Goal: Task Accomplishment & Management: Manage account settings

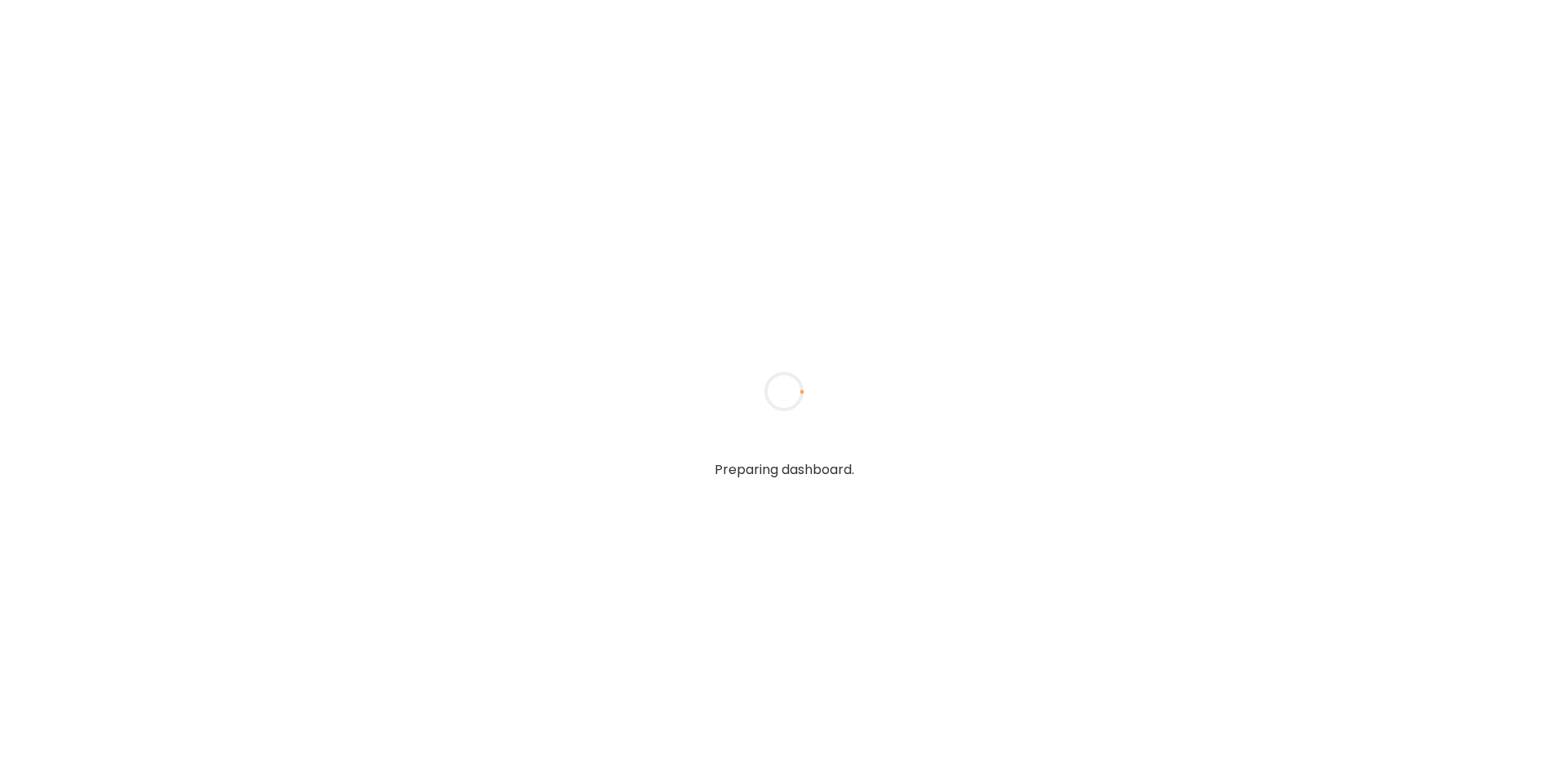
type textarea "**********"
type input "**********"
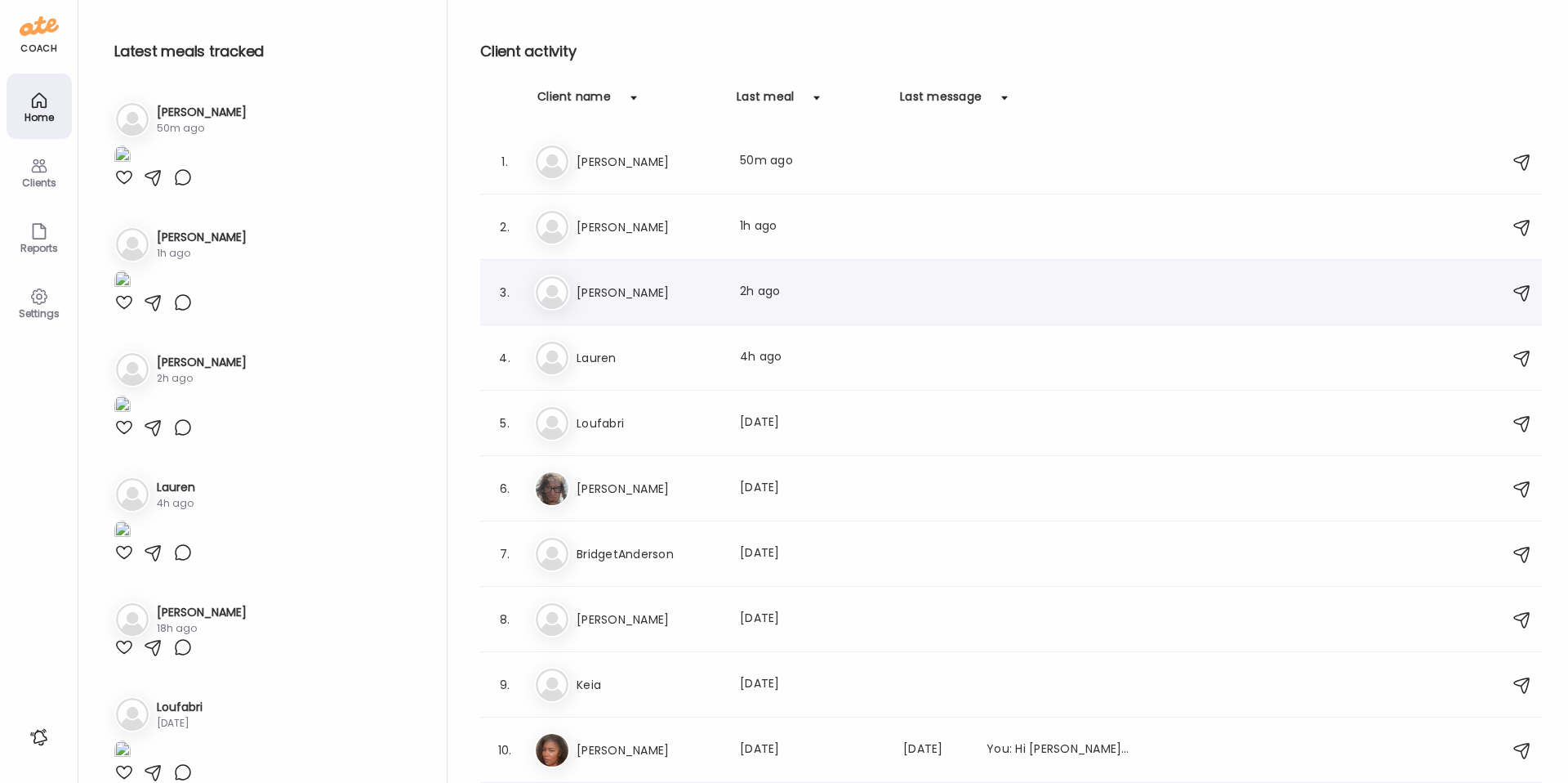
click at [666, 286] on h3 "[PERSON_NAME]" at bounding box center [648, 293] width 144 height 19
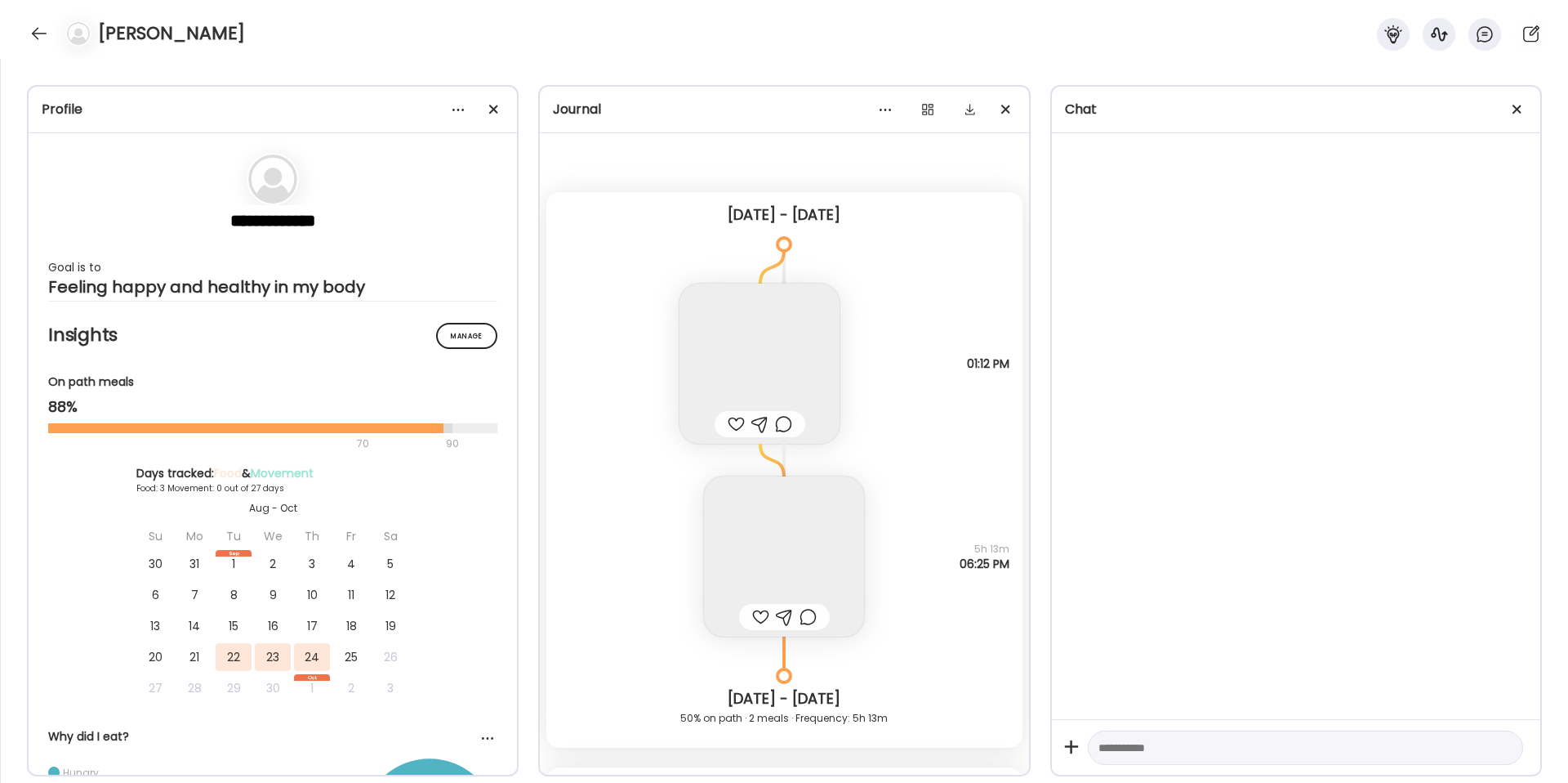
scroll to position [1934, 0]
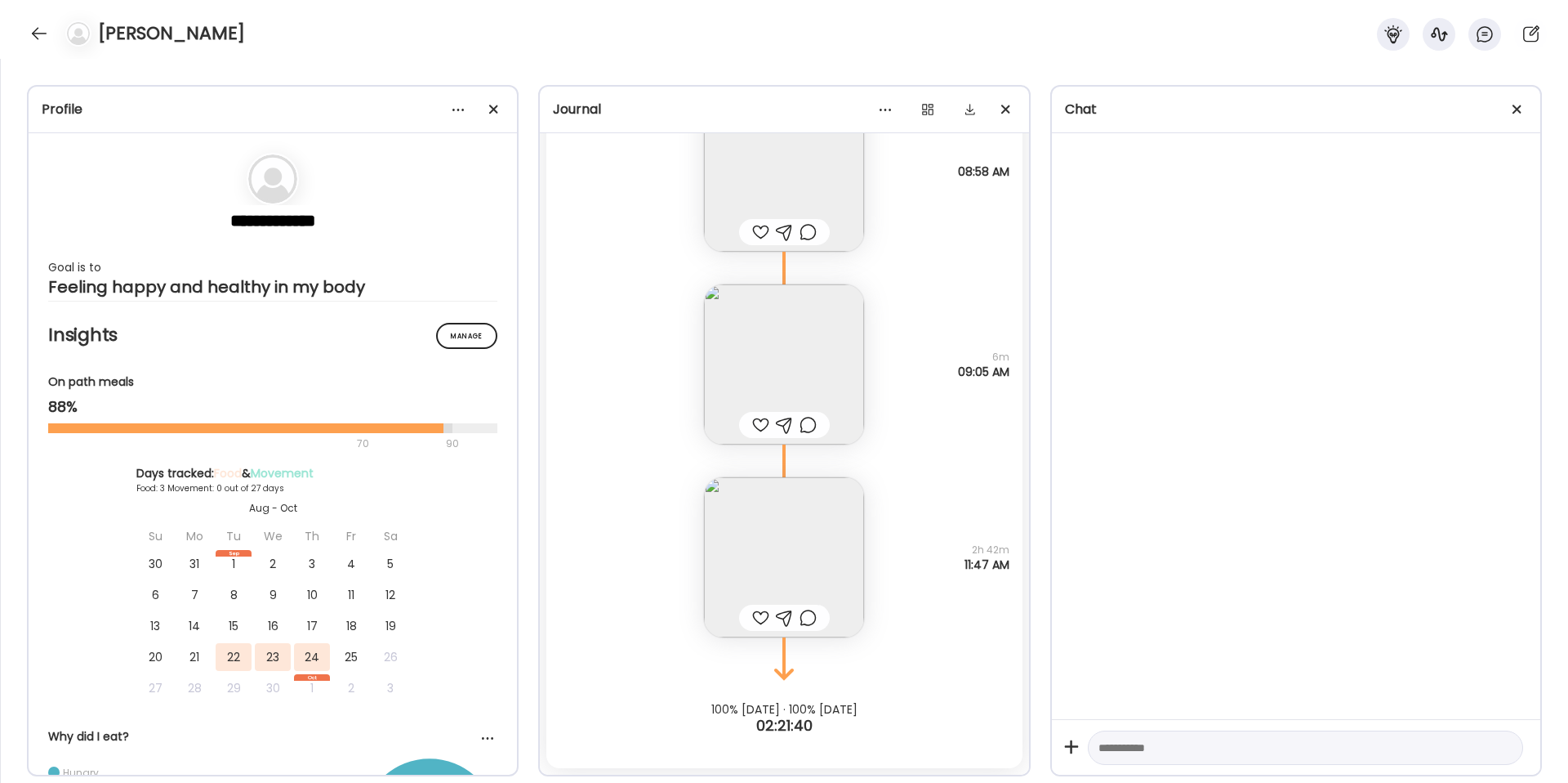
click at [769, 535] on img at bounding box center [784, 557] width 160 height 160
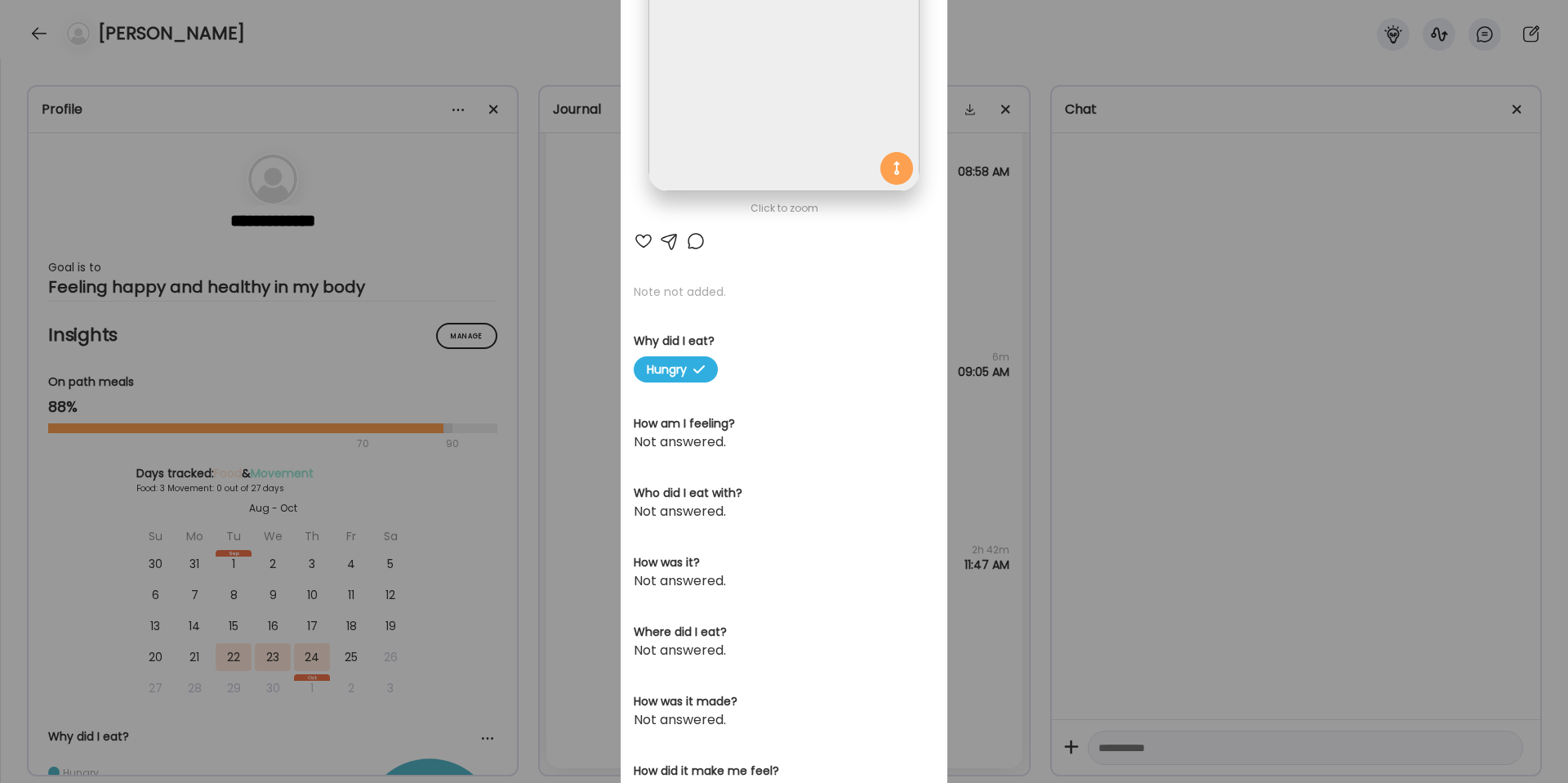
scroll to position [271, 0]
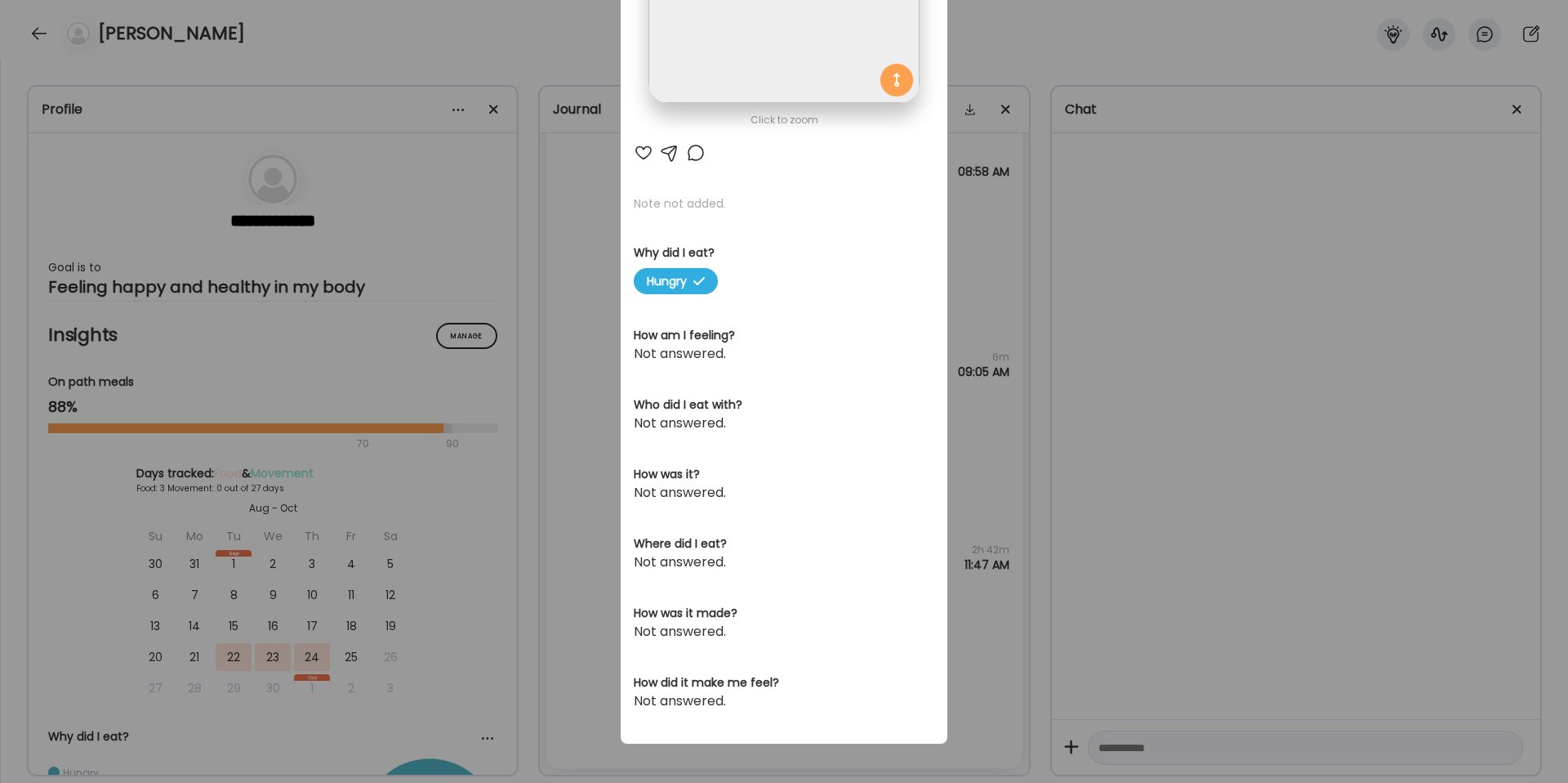
click at [1037, 403] on div "Ate Coach Dashboard Wahoo! It’s official Take a moment to set up your Coach Pro…" at bounding box center [784, 392] width 1568 height 783
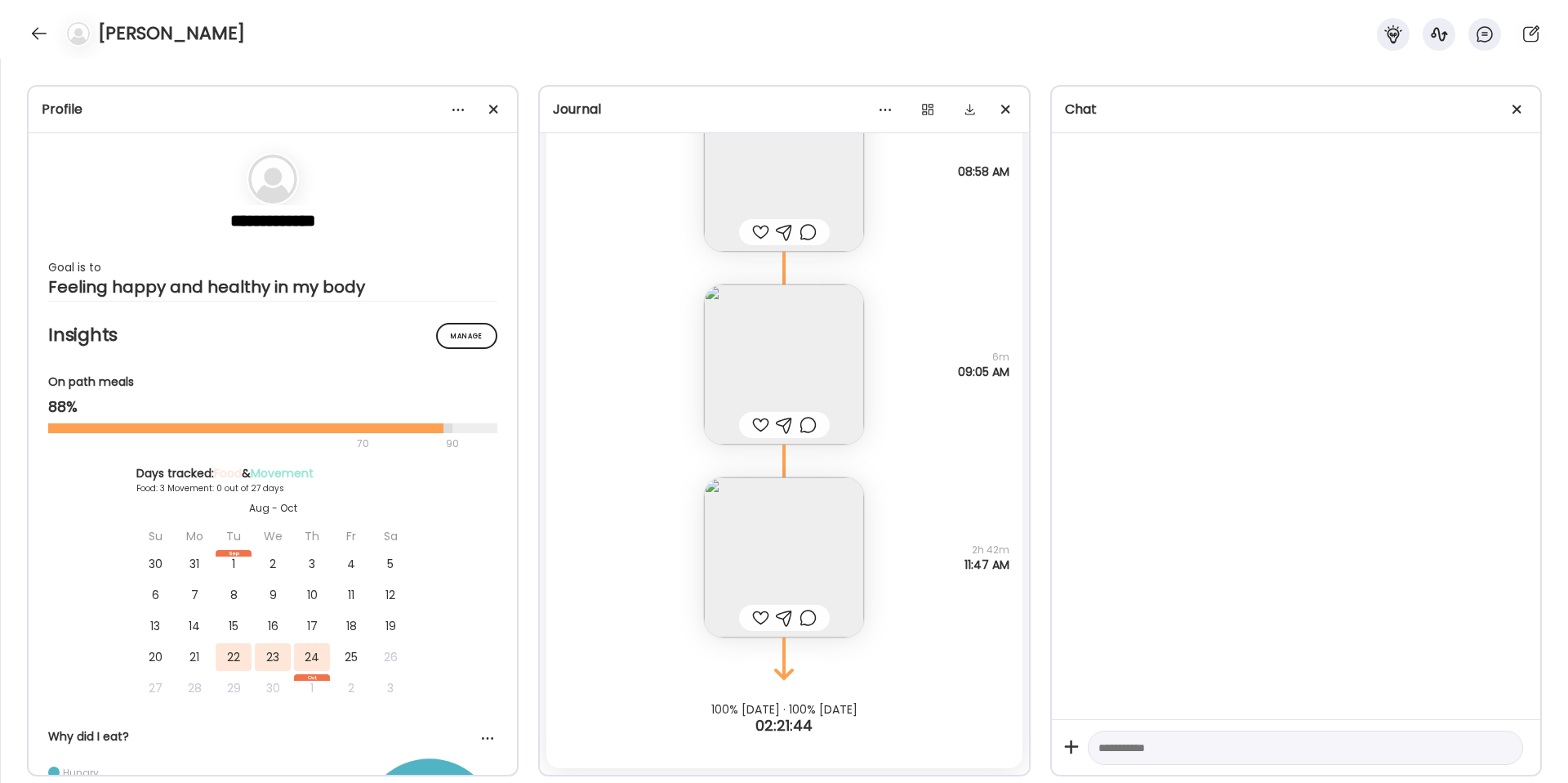
click at [810, 344] on img at bounding box center [784, 364] width 160 height 160
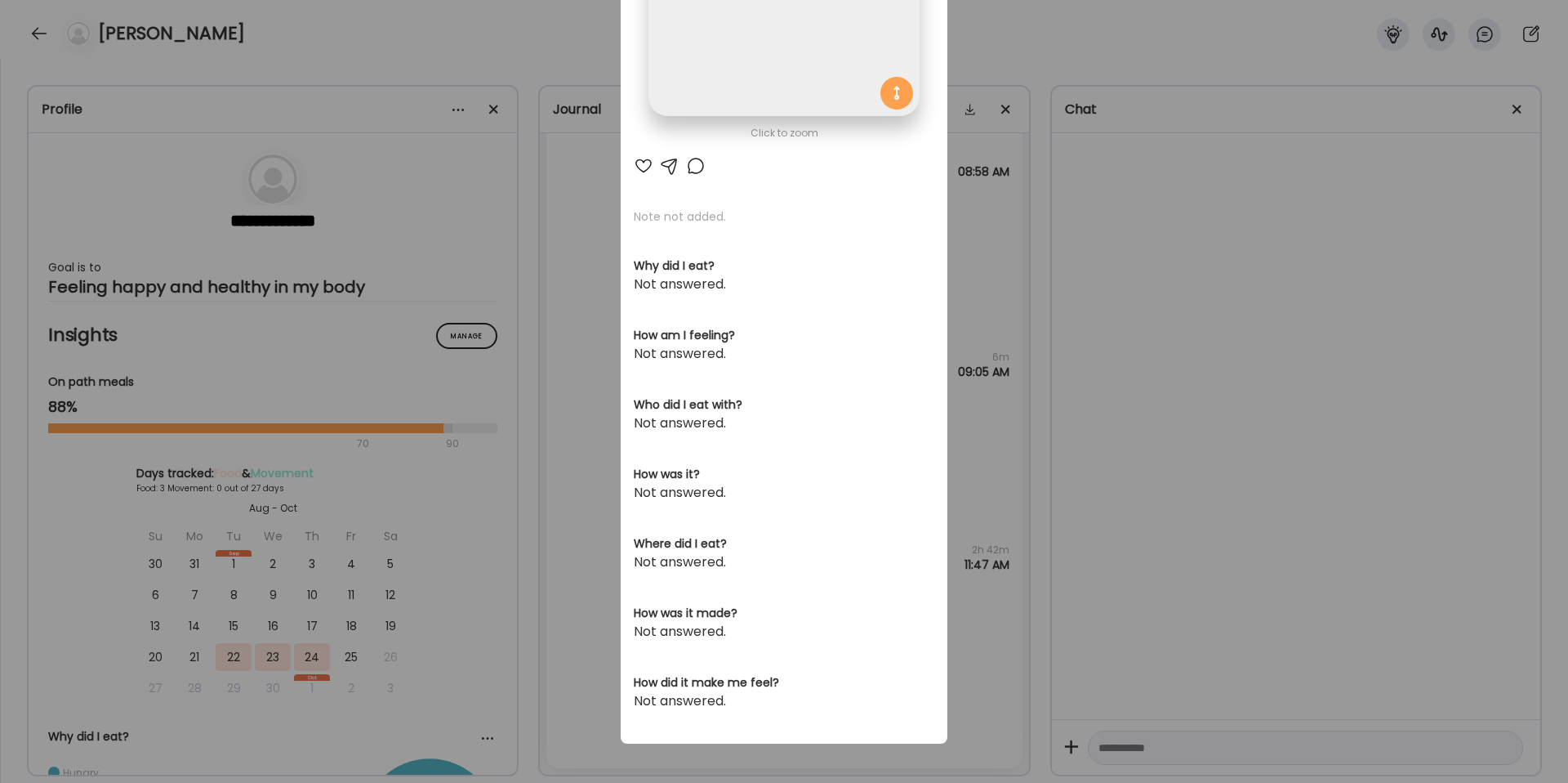
scroll to position [257, 0]
click at [1076, 298] on div "Ate Coach Dashboard Wahoo! It’s official Take a moment to set up your Coach Pro…" at bounding box center [784, 392] width 1568 height 783
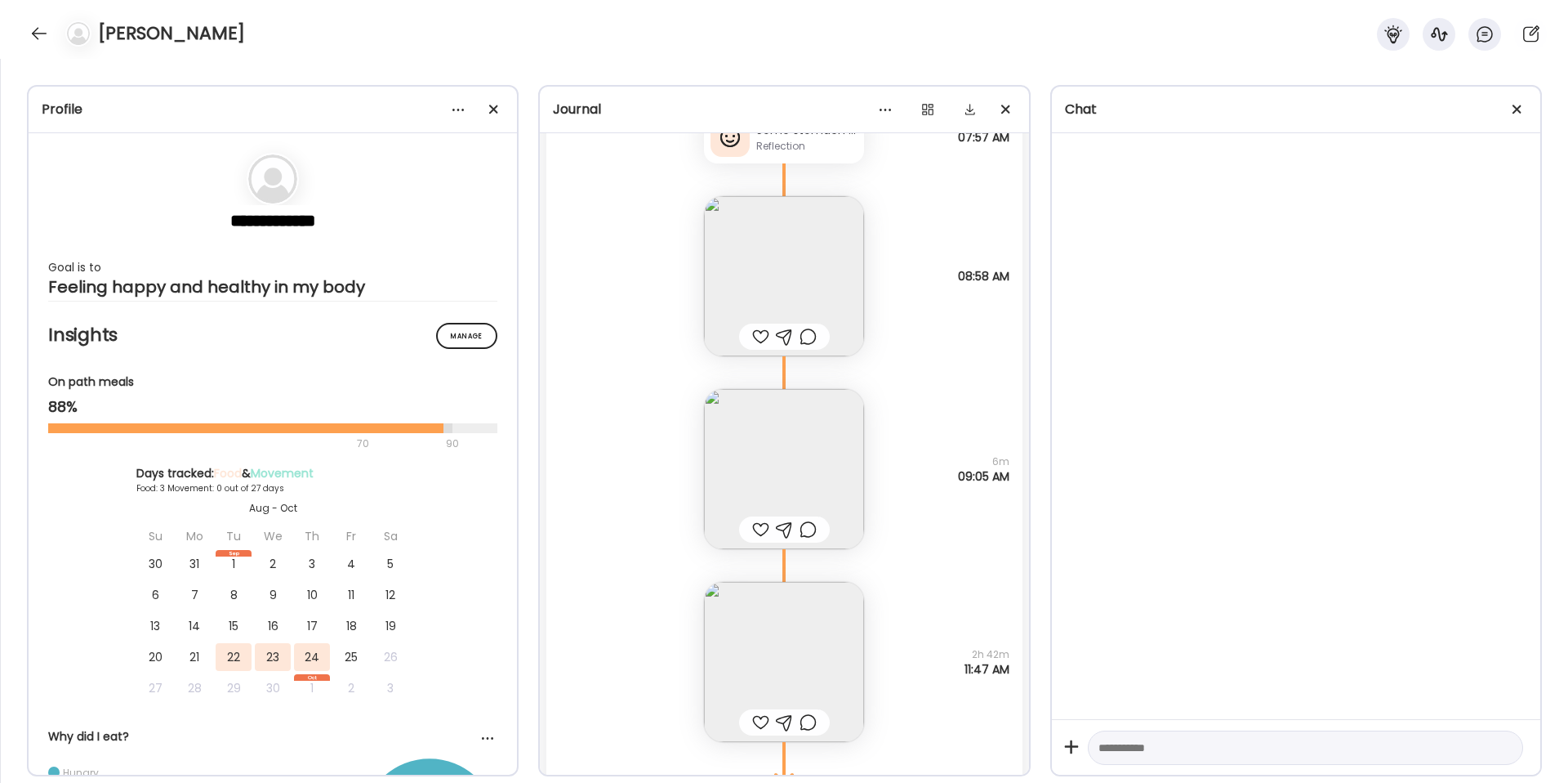
scroll to position [1821, 0]
click at [765, 298] on img at bounding box center [784, 284] width 160 height 160
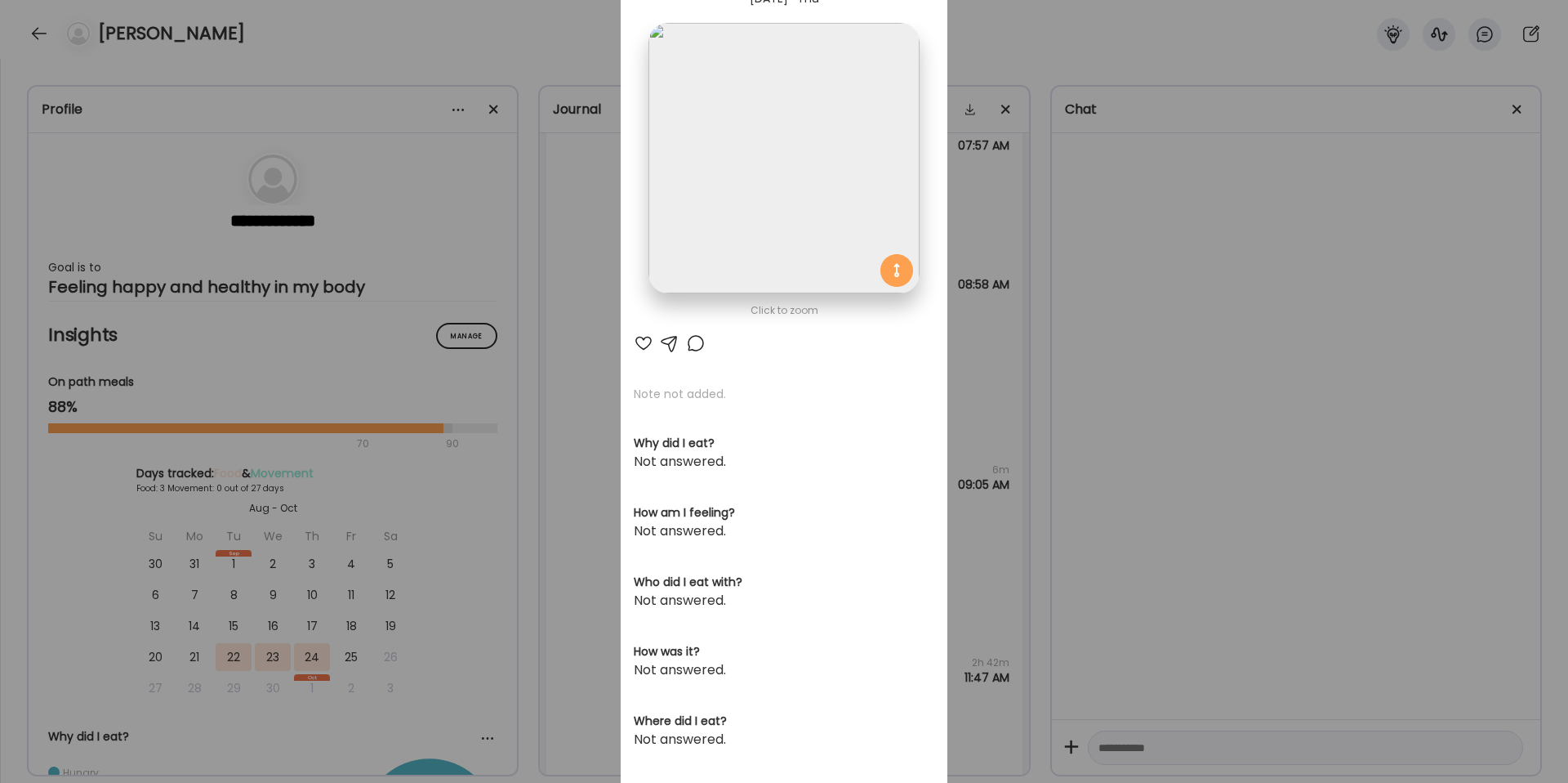
scroll to position [80, 0]
click at [985, 357] on div "Ate Coach Dashboard Wahoo! It’s official Take a moment to set up your Coach Pro…" at bounding box center [784, 392] width 1568 height 783
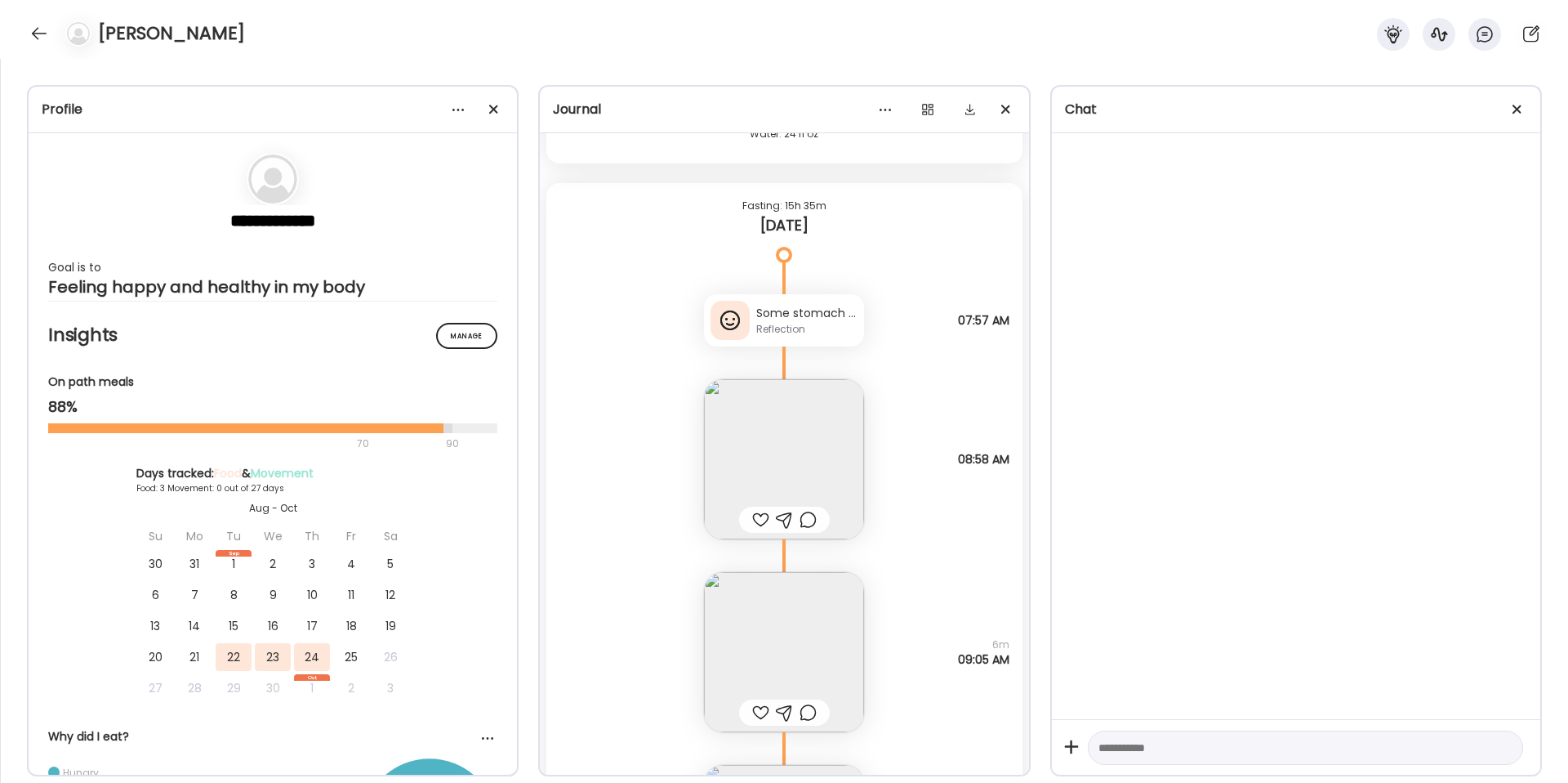
scroll to position [1574, 0]
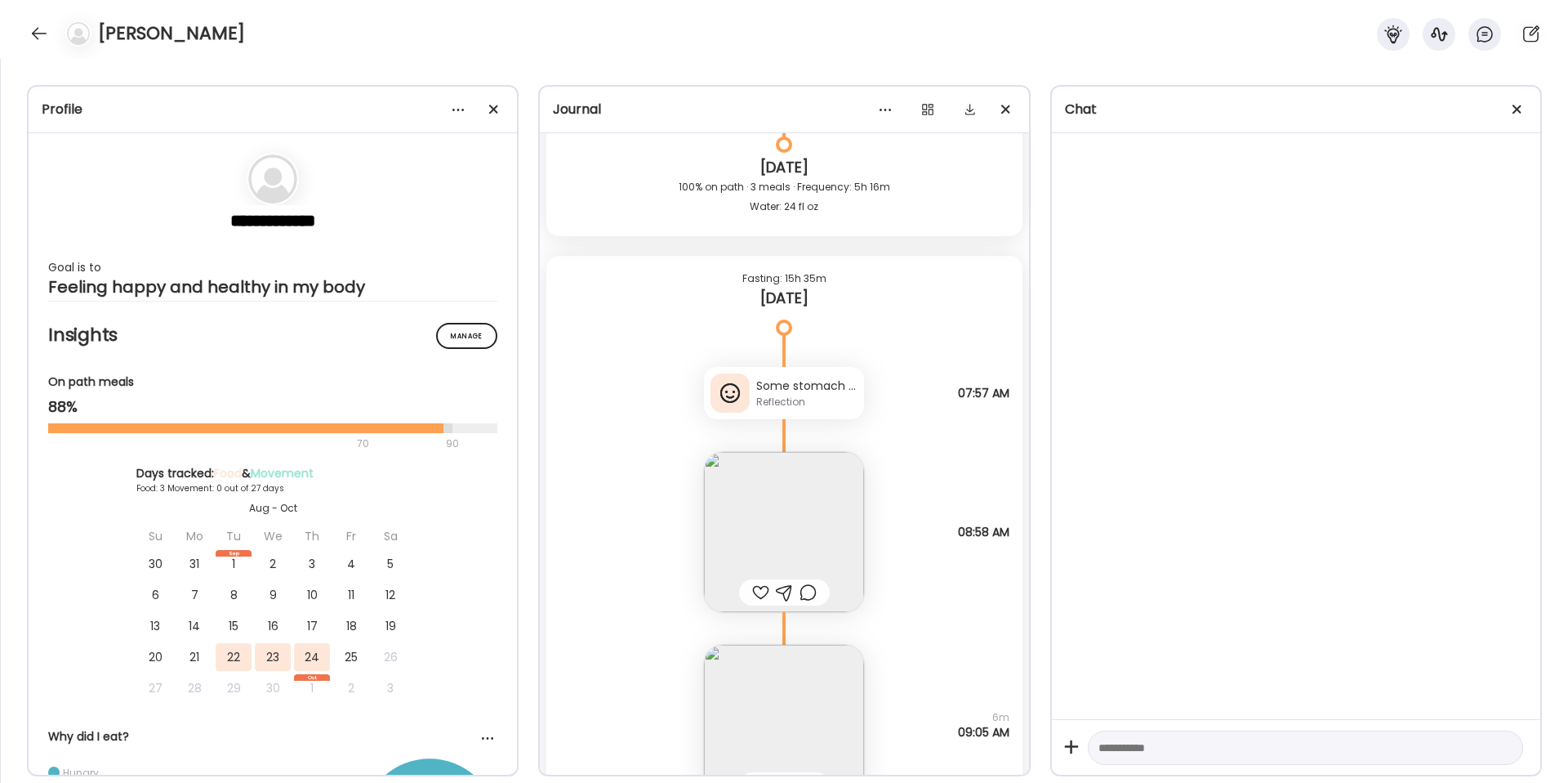
click at [789, 394] on div "Reflection" at bounding box center [807, 401] width 102 height 14
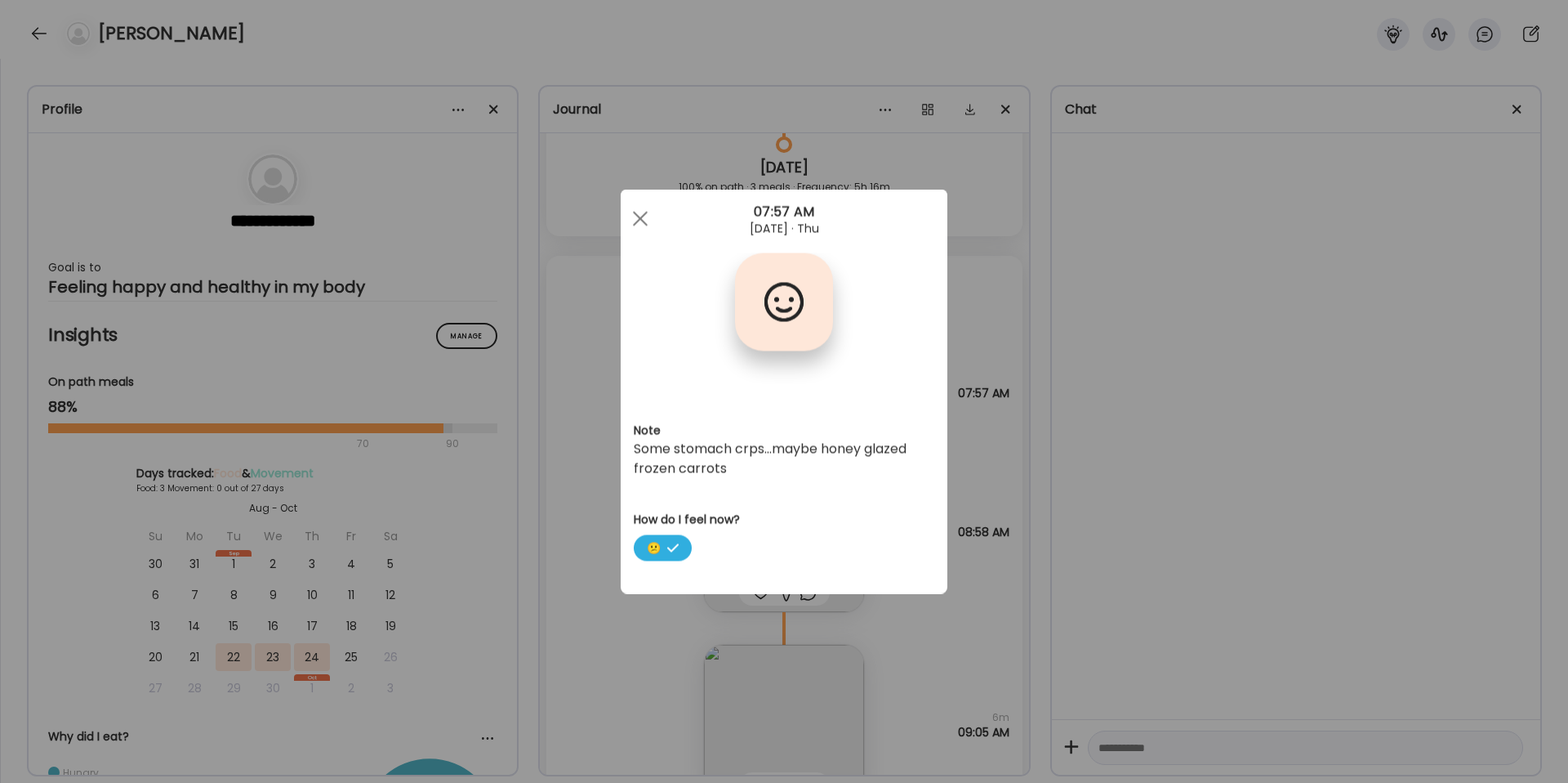
scroll to position [0, 0]
click at [989, 280] on div "Ate Coach Dashboard Wahoo! It’s official Take a moment to set up your Coach Pro…" at bounding box center [784, 392] width 1568 height 783
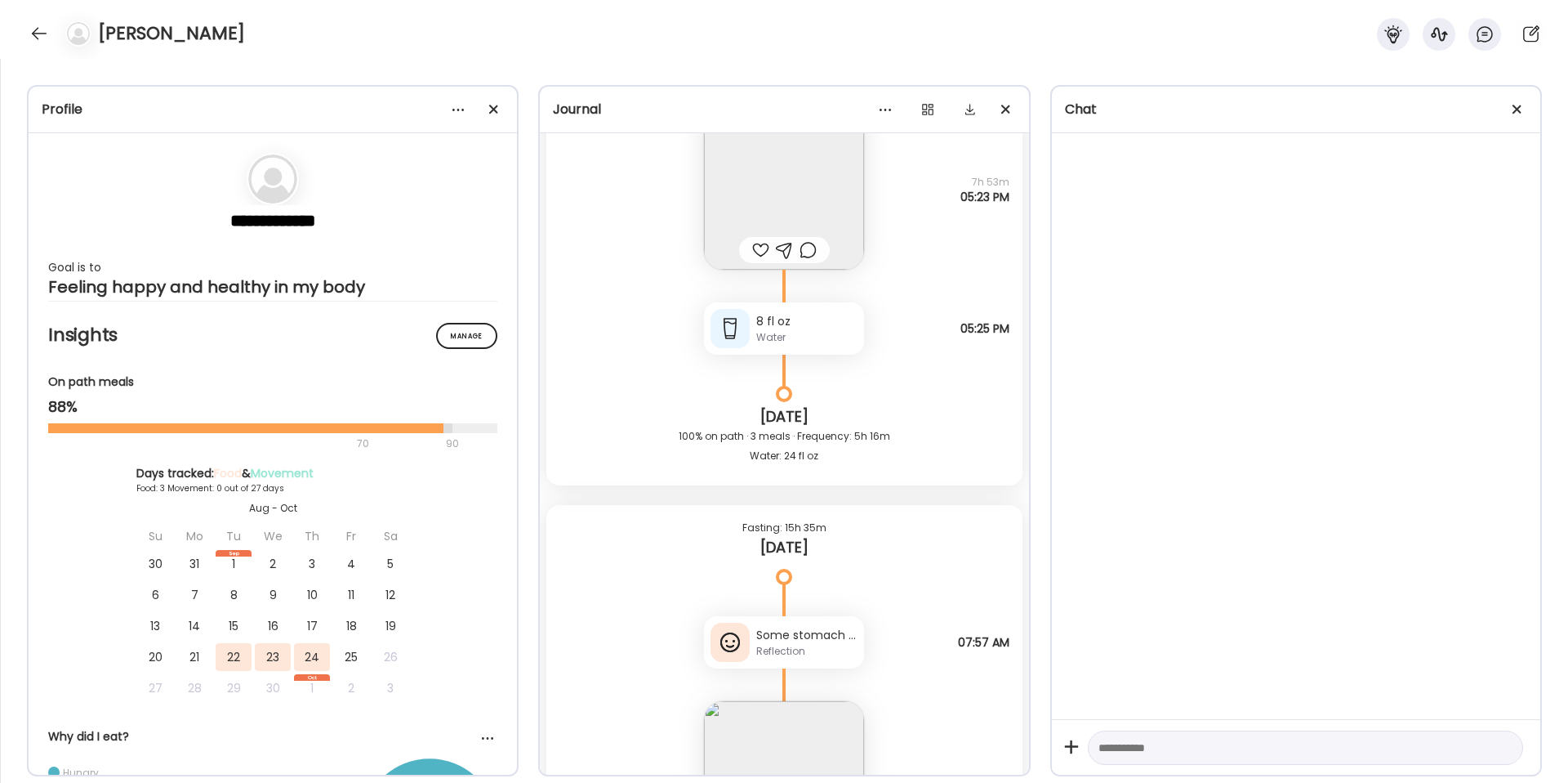
scroll to position [1201, 0]
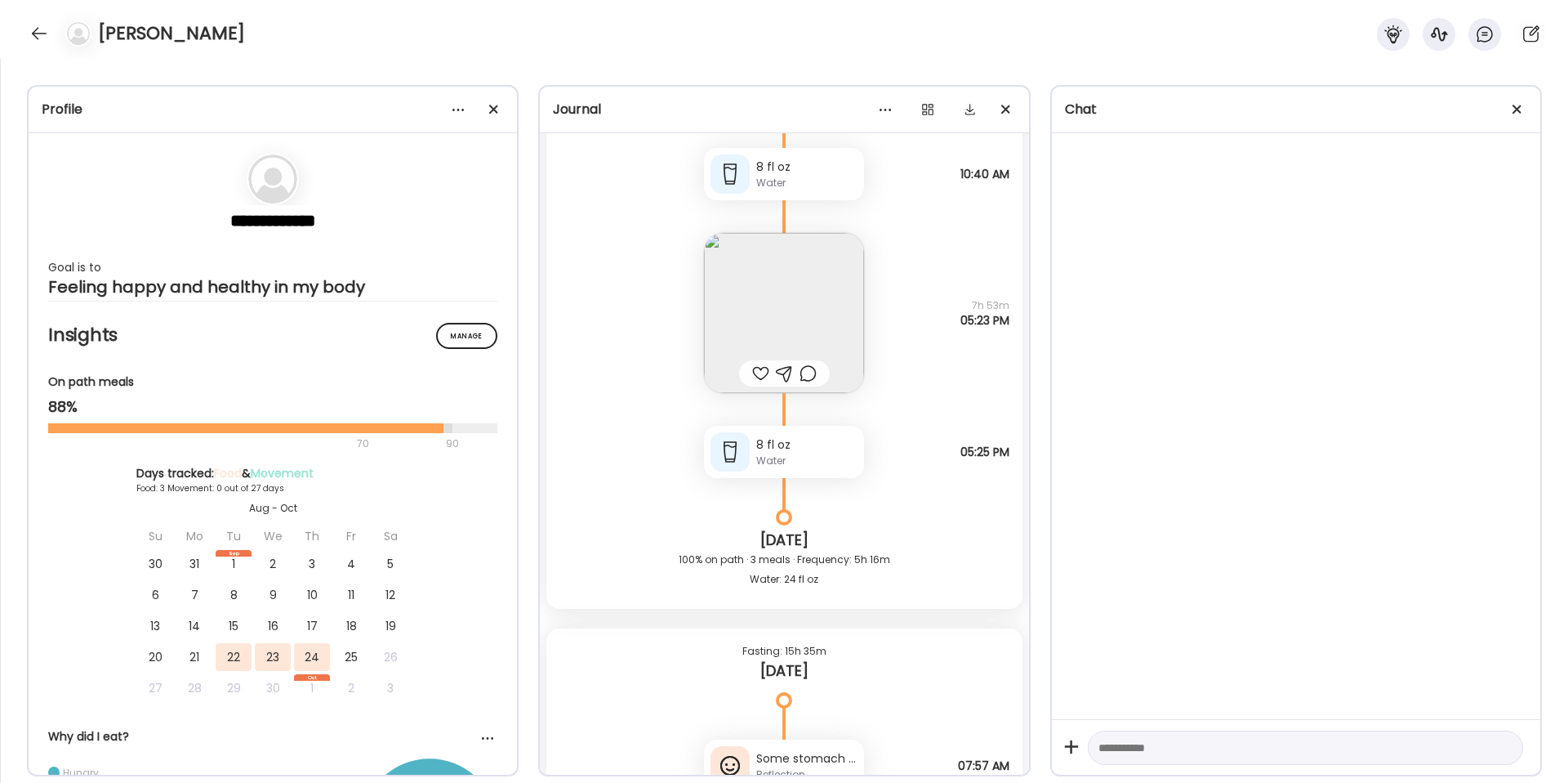
click at [808, 289] on img at bounding box center [784, 313] width 160 height 160
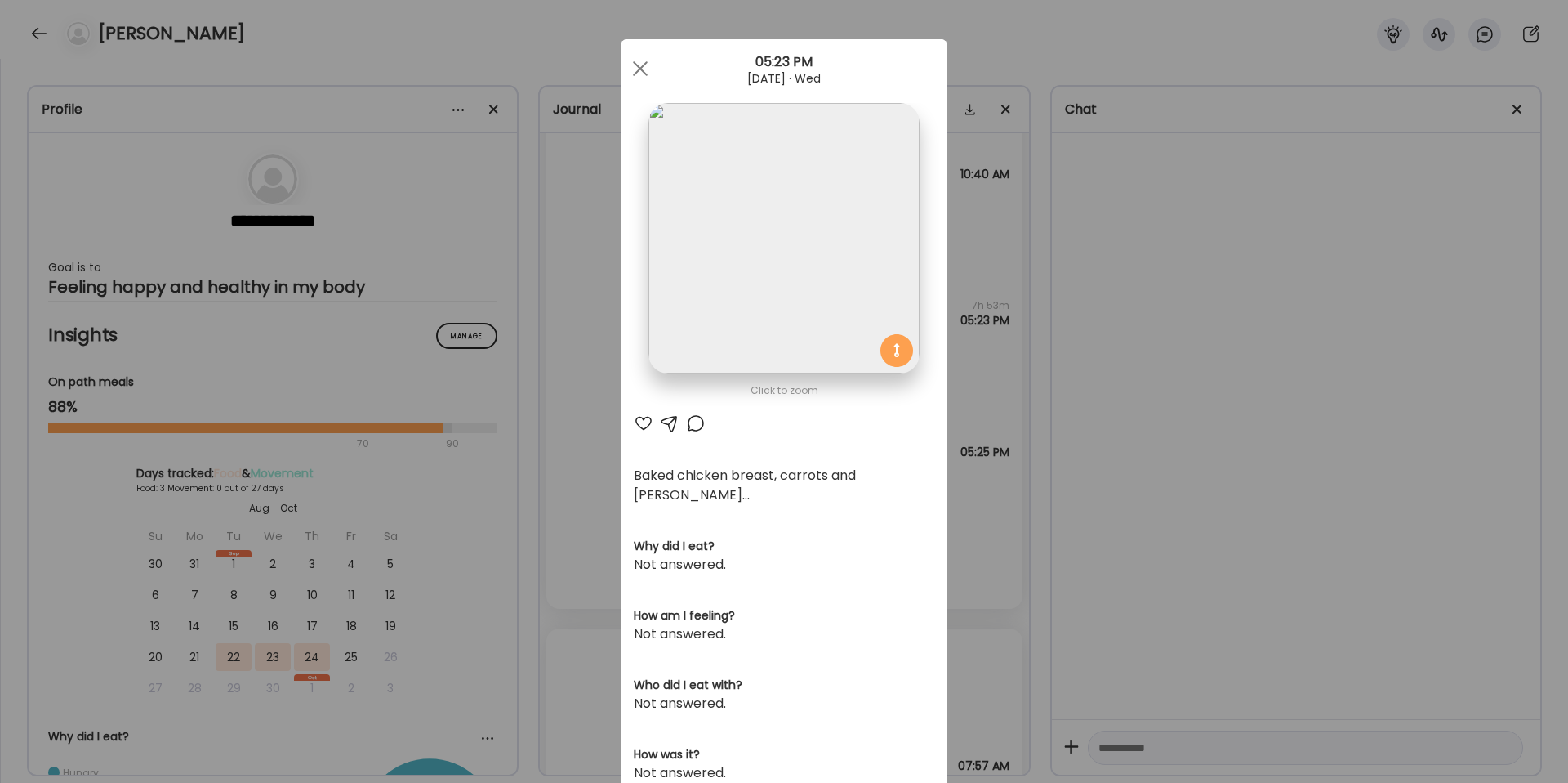
click at [1002, 256] on div "Ate Coach Dashboard Wahoo! It’s official Take a moment to set up your Coach Pro…" at bounding box center [784, 392] width 1568 height 783
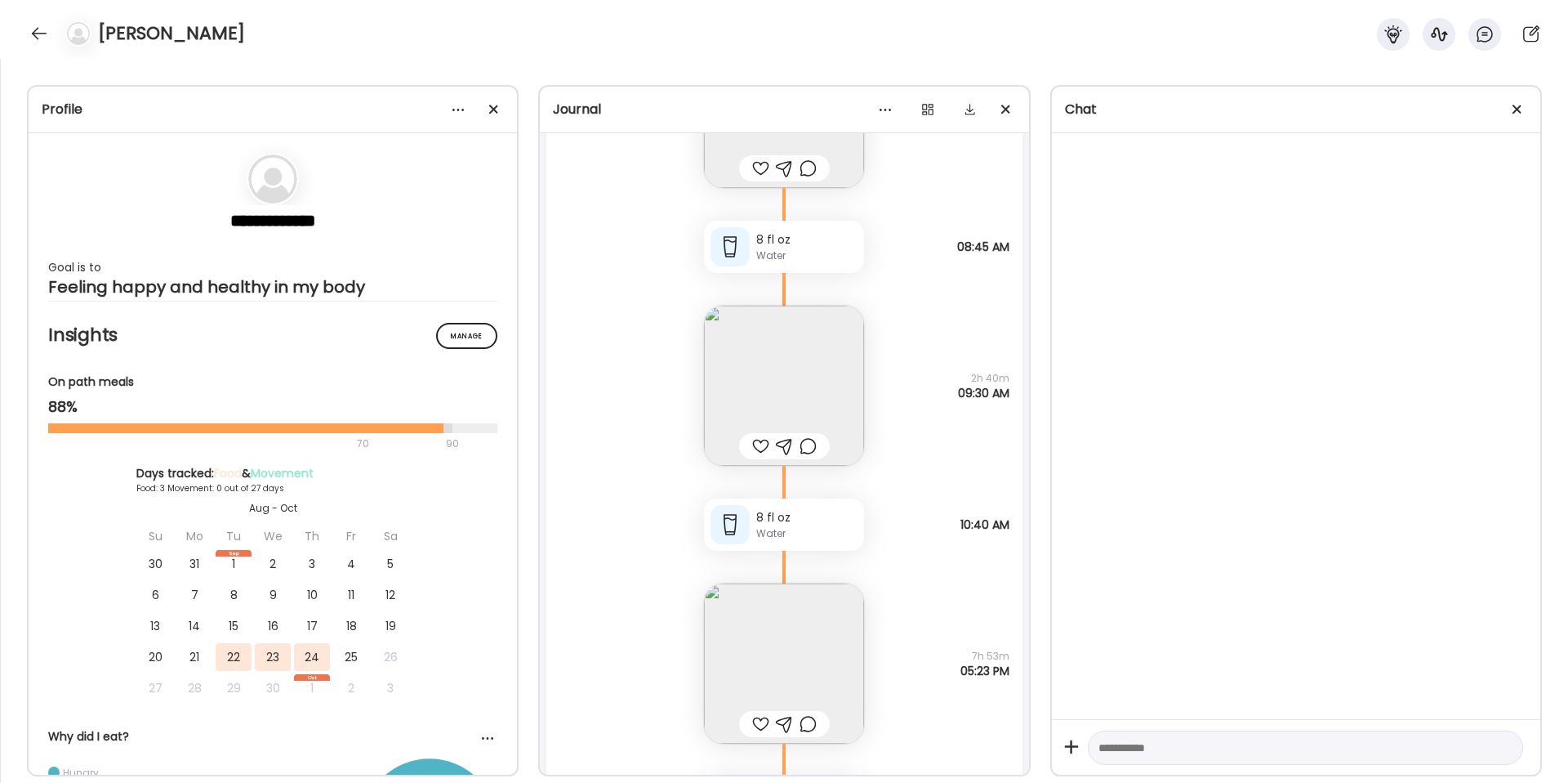
scroll to position [807, 0]
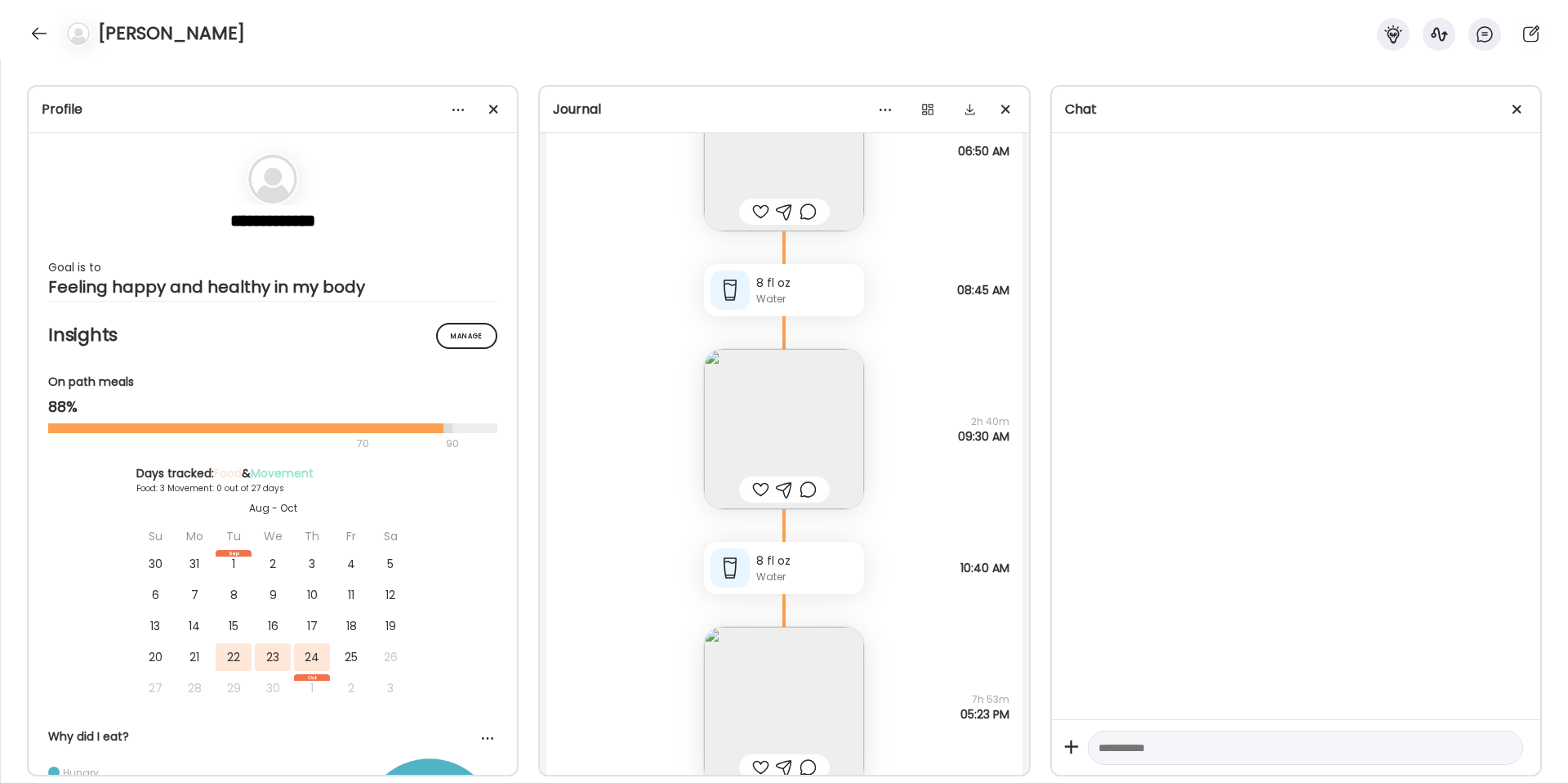
click at [786, 386] on img at bounding box center [784, 429] width 160 height 160
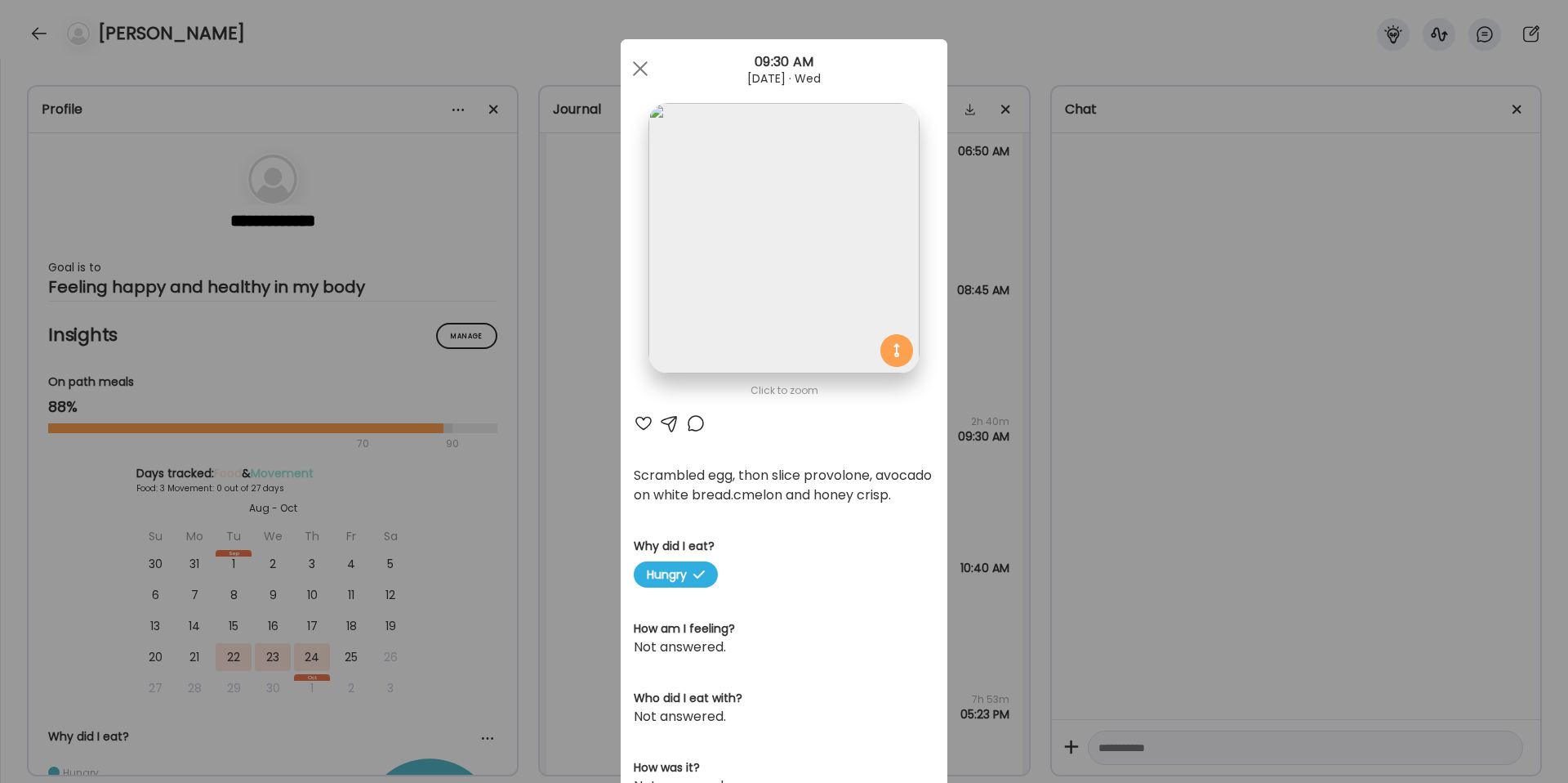
click at [971, 255] on div "Ate Coach Dashboard Wahoo! It’s official Take a moment to set up your Coach Pro…" at bounding box center [784, 392] width 1568 height 783
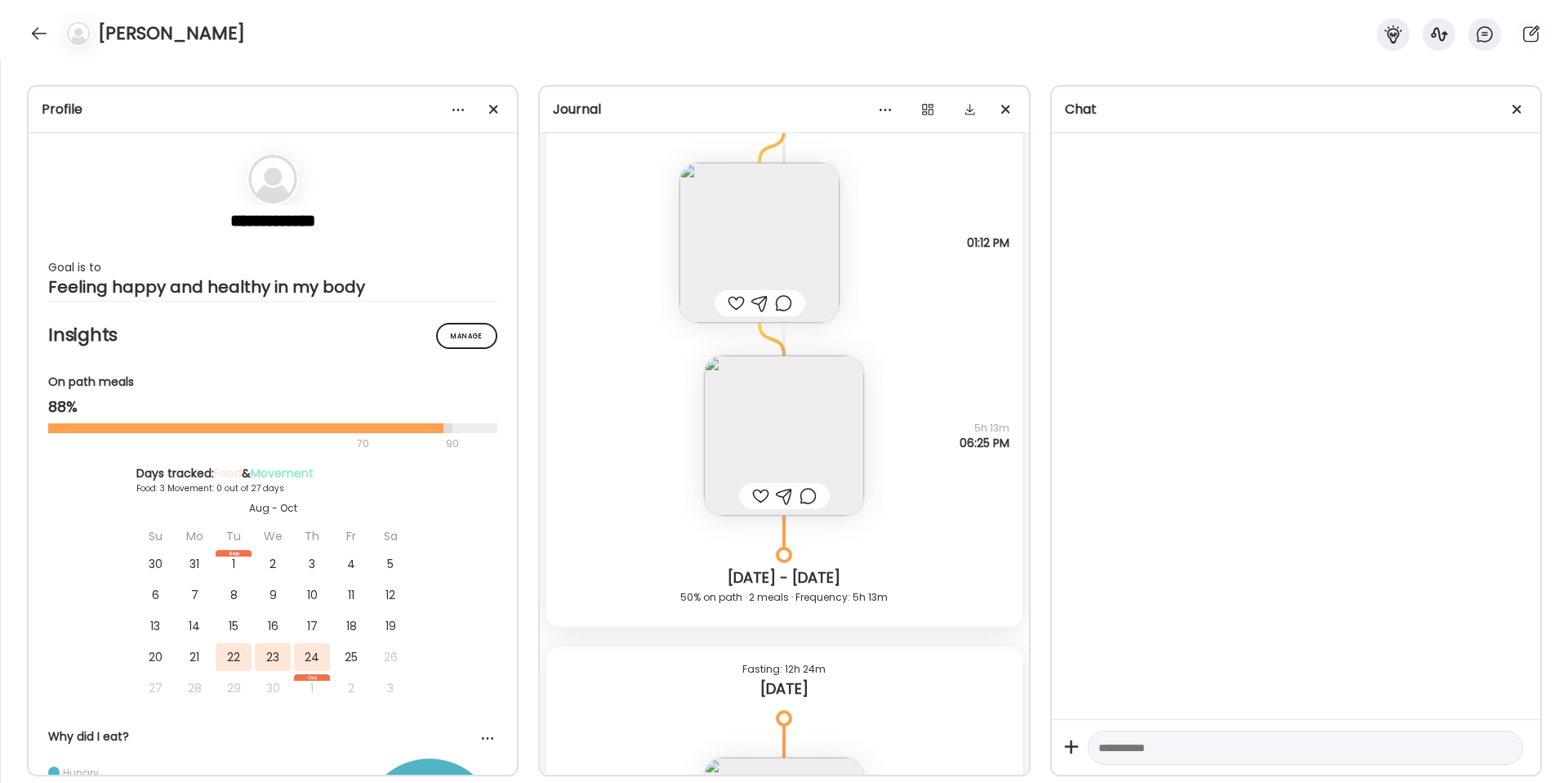
scroll to position [63, 0]
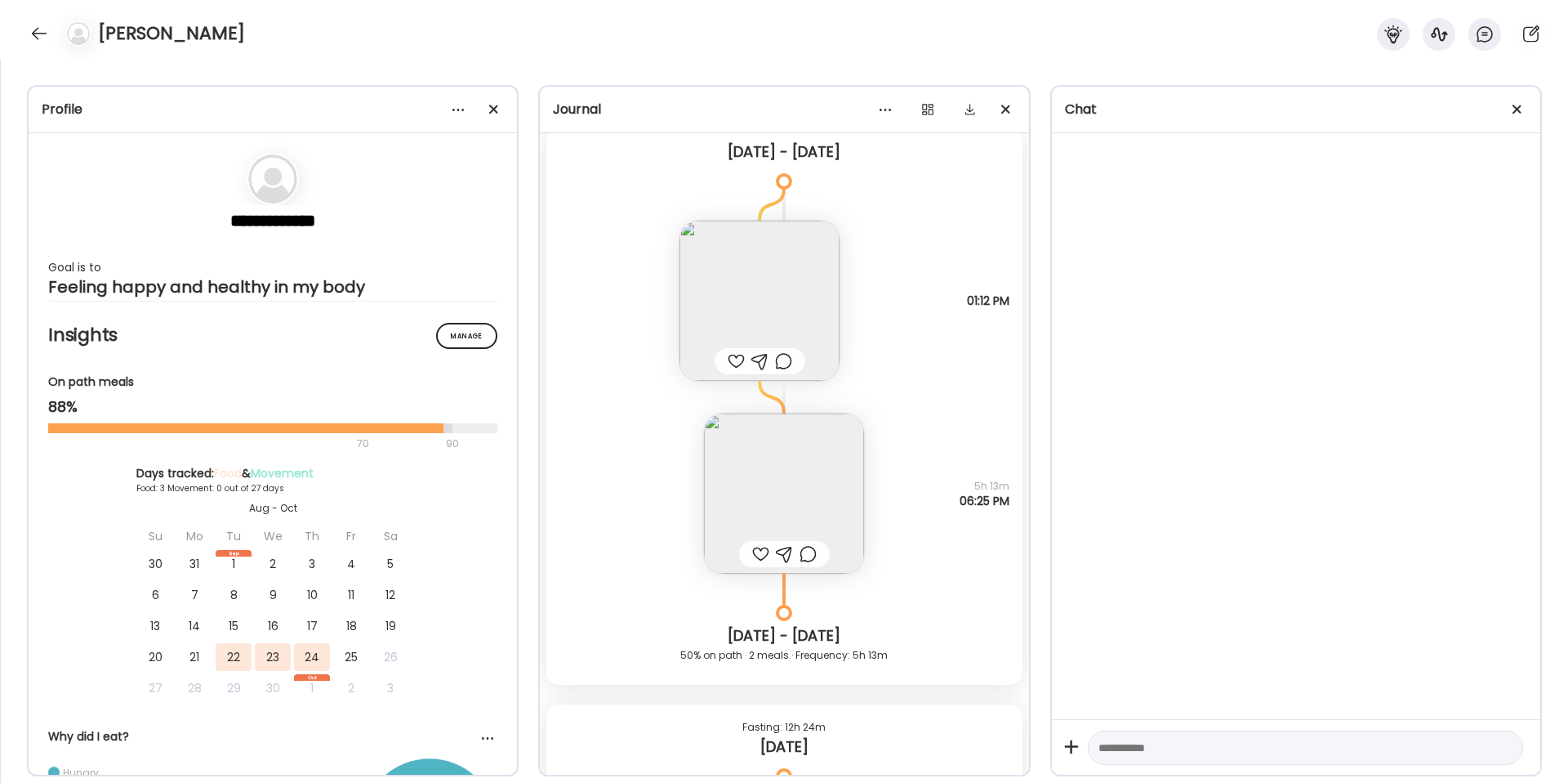
click at [805, 479] on img at bounding box center [784, 493] width 160 height 160
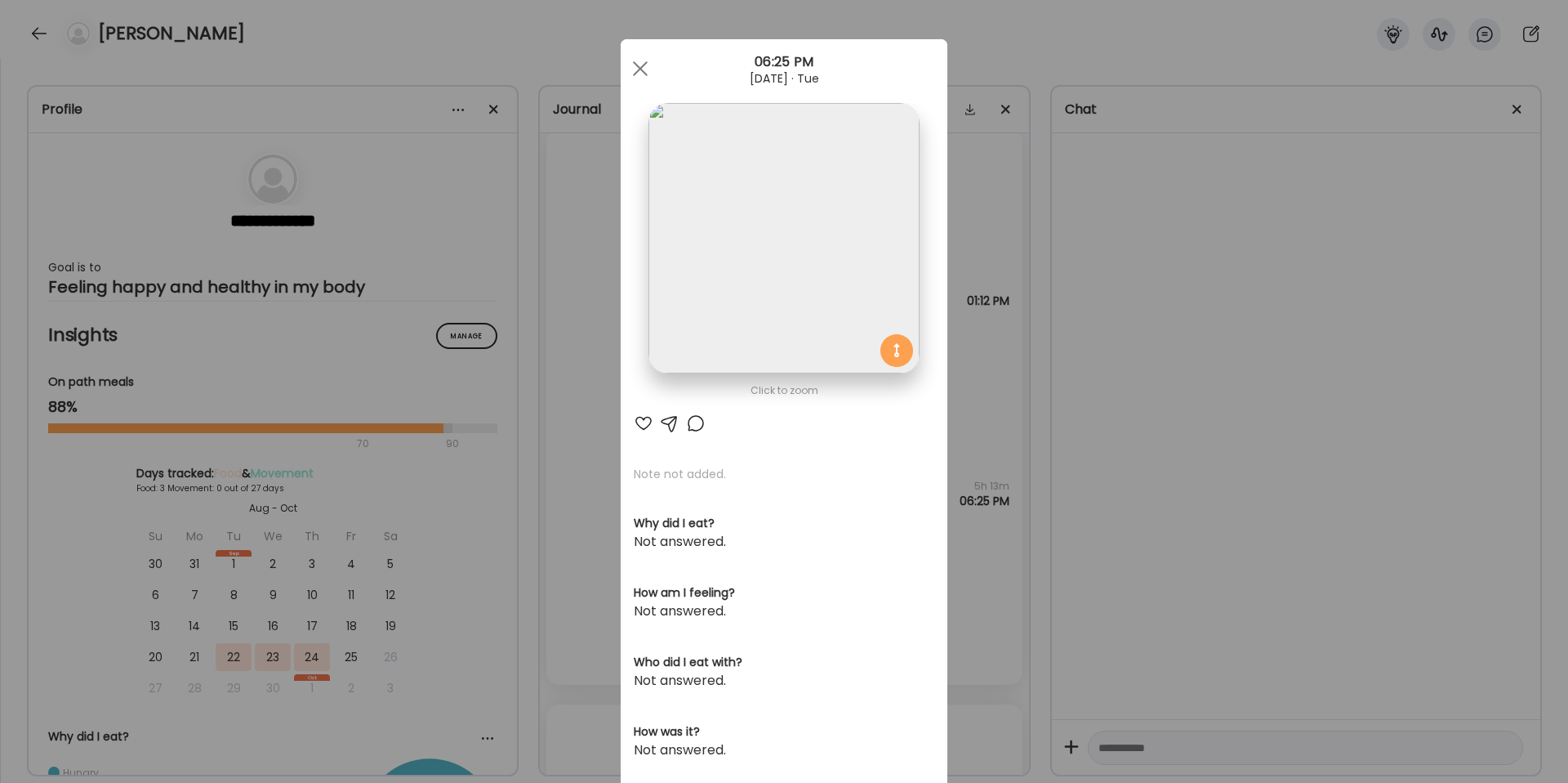
click at [967, 339] on div "Ate Coach Dashboard Wahoo! It’s official Take a moment to set up your Coach Pro…" at bounding box center [784, 392] width 1568 height 783
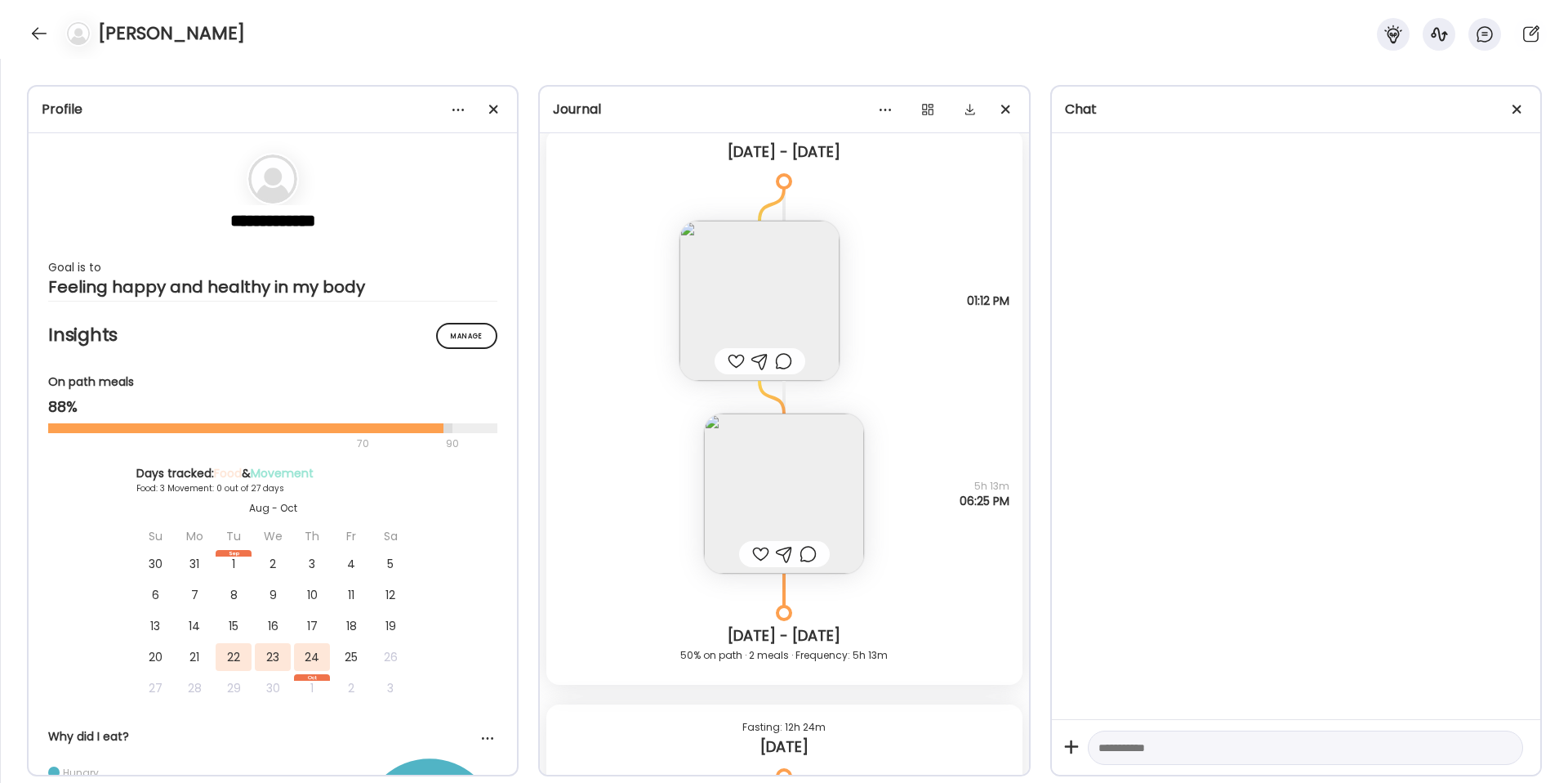
scroll to position [0, 0]
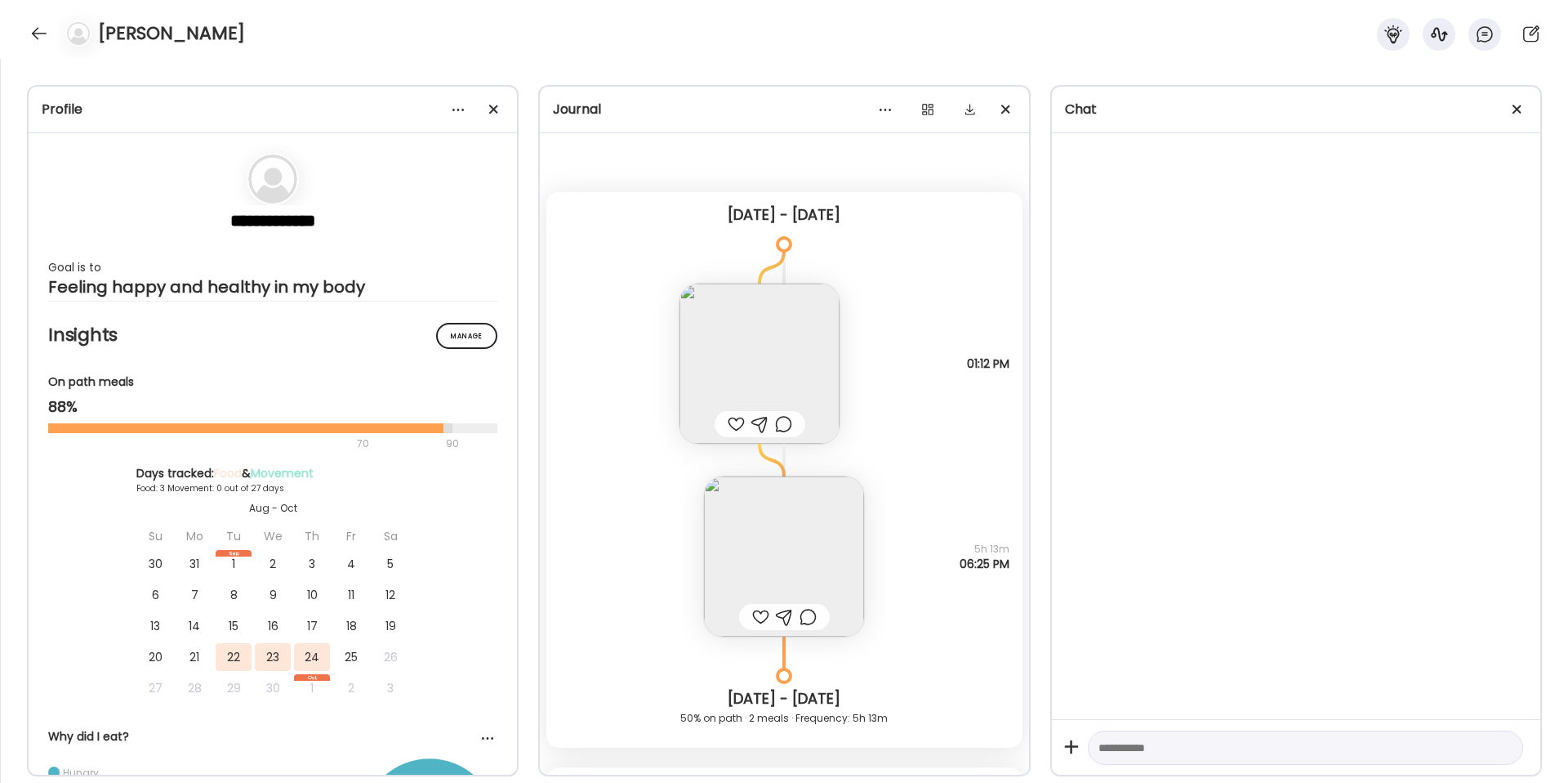
click at [802, 368] on img at bounding box center [759, 363] width 160 height 160
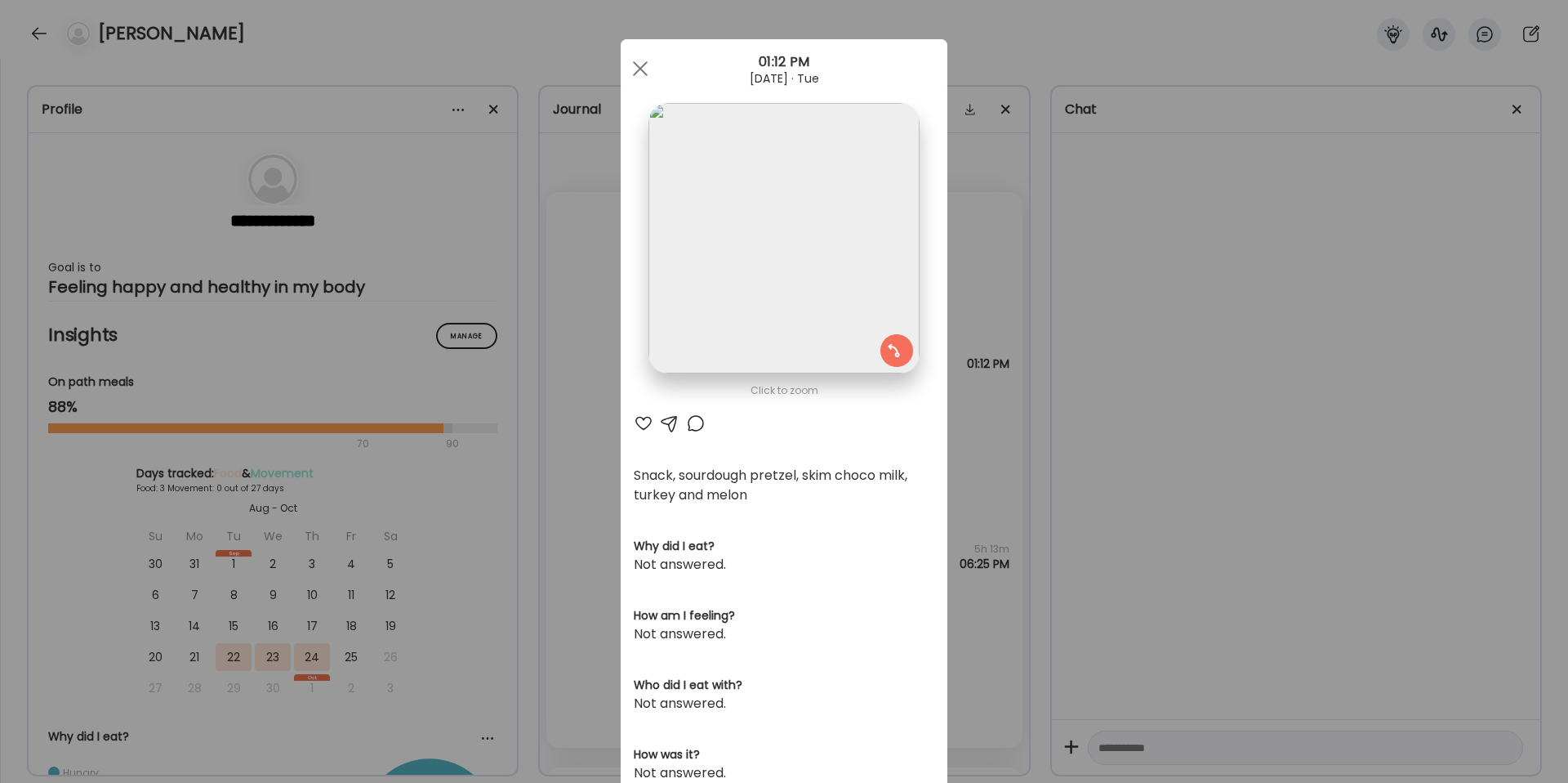
click at [1019, 241] on div "Ate Coach Dashboard Wahoo! It’s official Take a moment to set up your Coach Pro…" at bounding box center [784, 392] width 1568 height 783
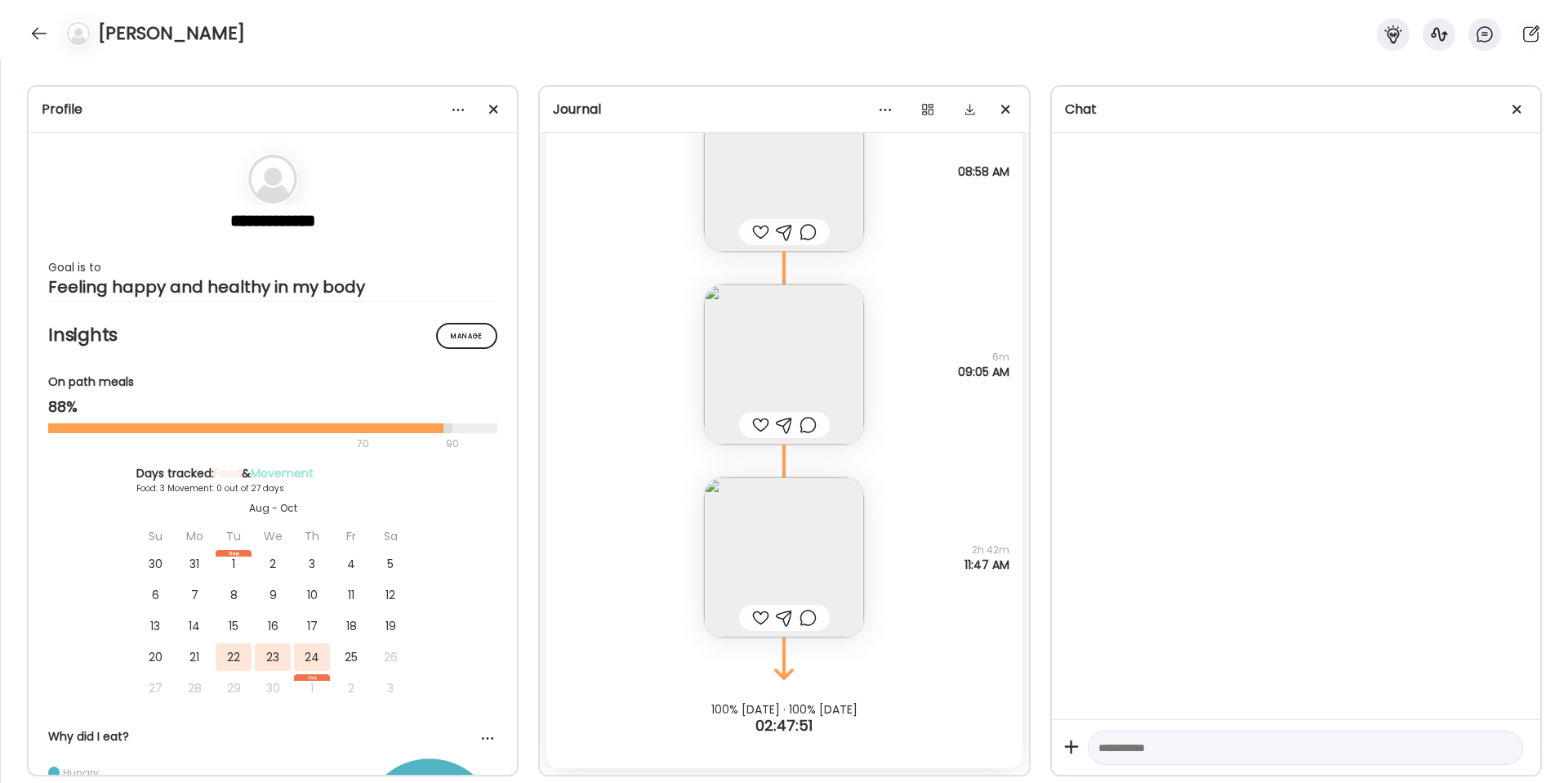
scroll to position [1151, 0]
